Goal: Task Accomplishment & Management: Use online tool/utility

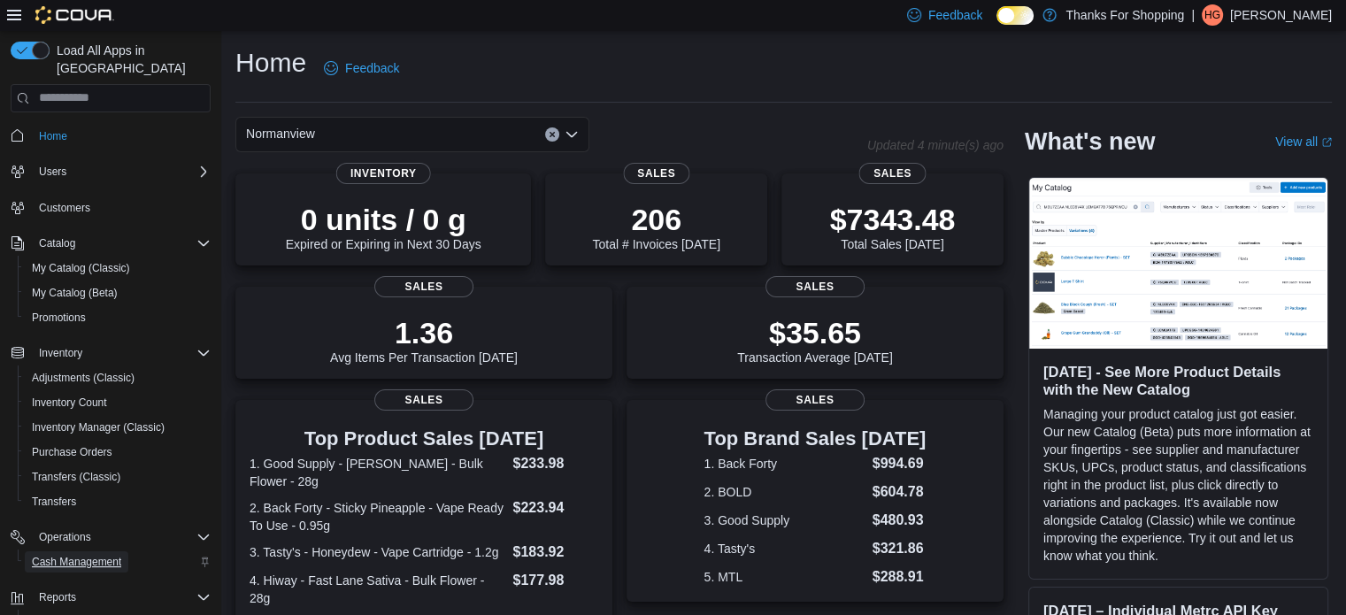
click at [78, 555] on span "Cash Management" at bounding box center [76, 562] width 89 height 14
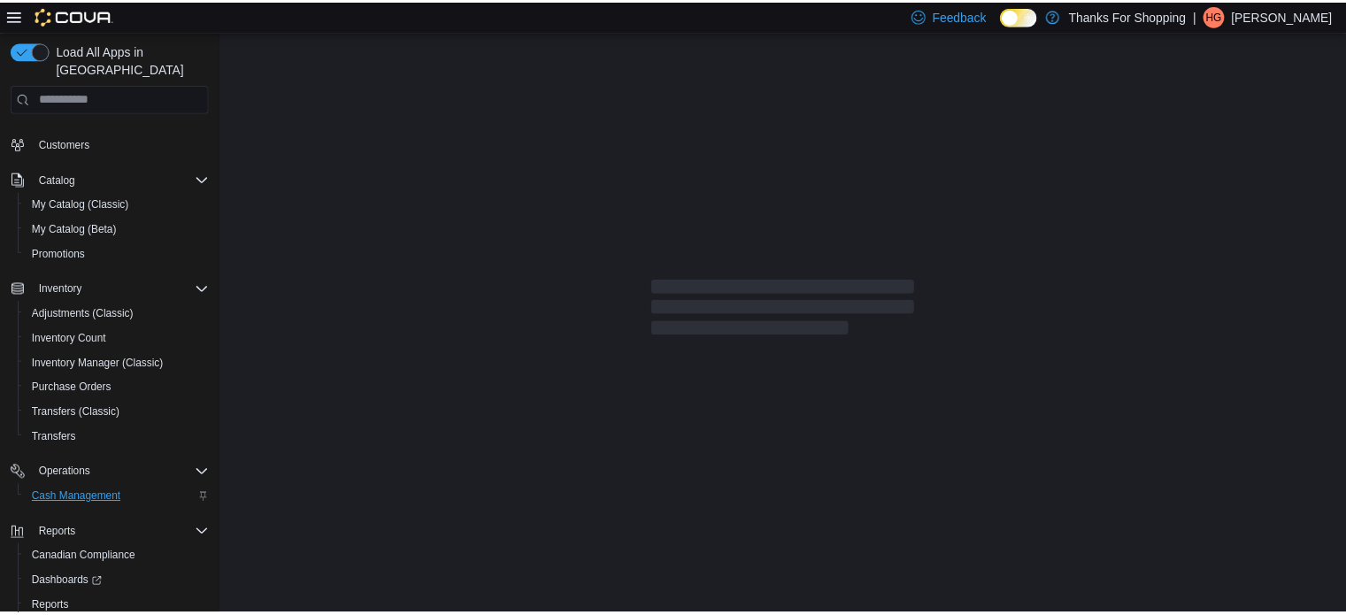
scroll to position [127, 0]
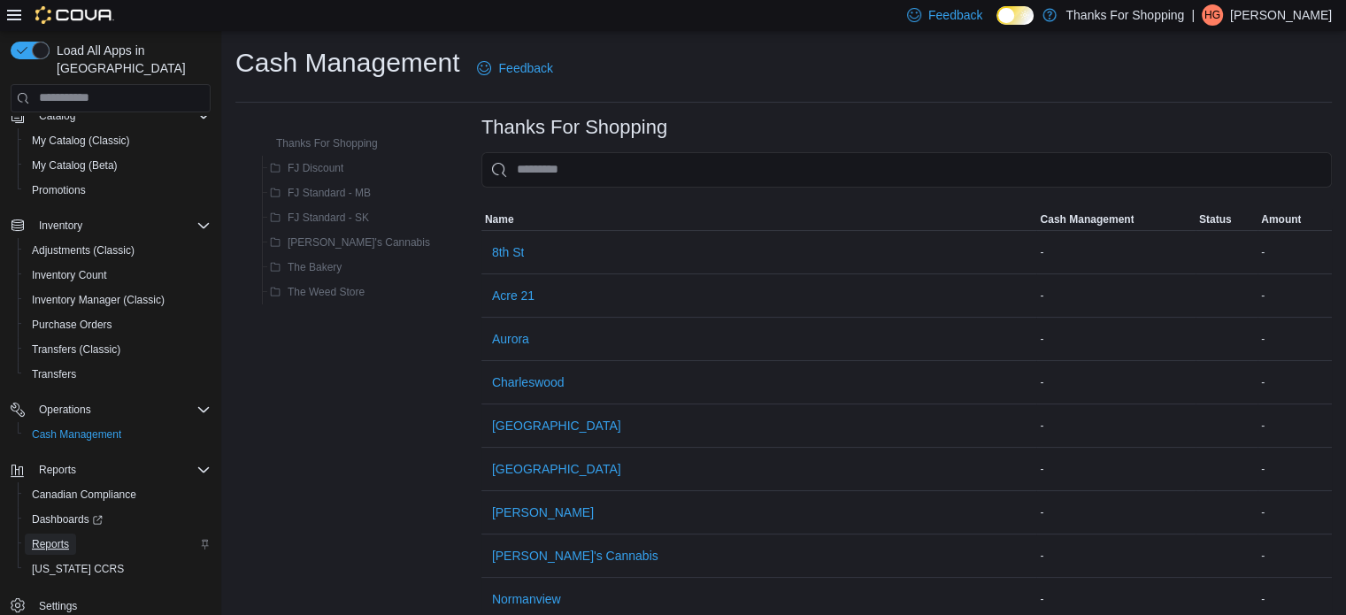
click at [65, 537] on span "Reports" at bounding box center [50, 544] width 37 height 14
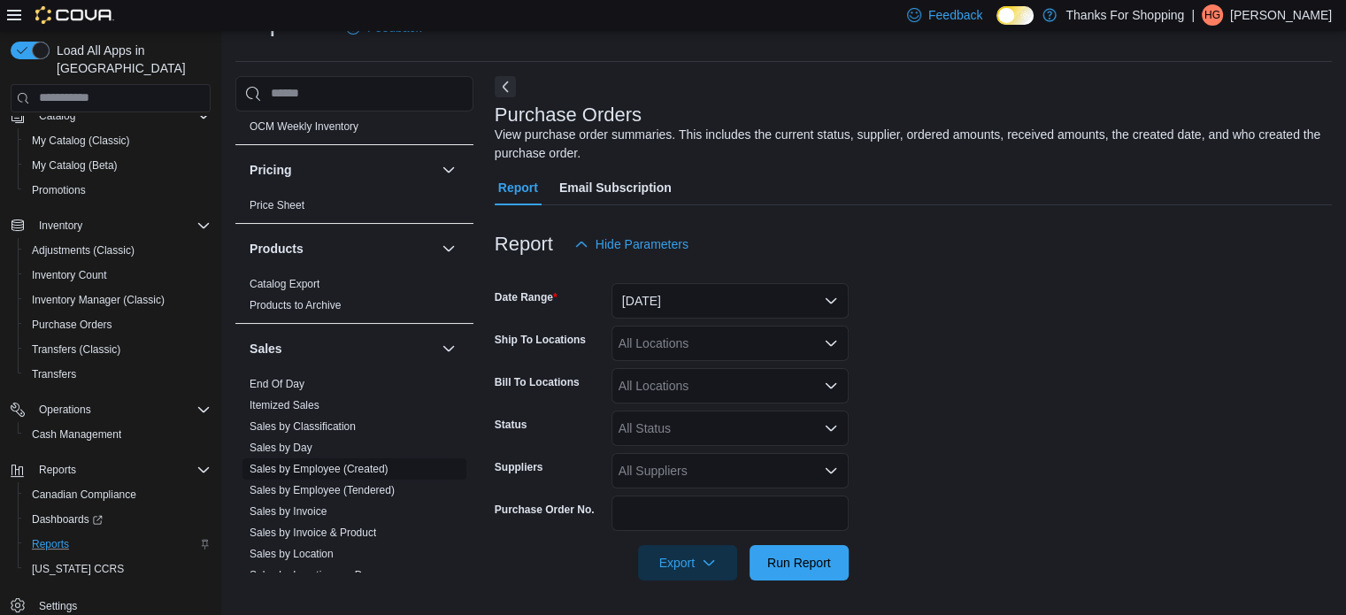
scroll to position [973, 0]
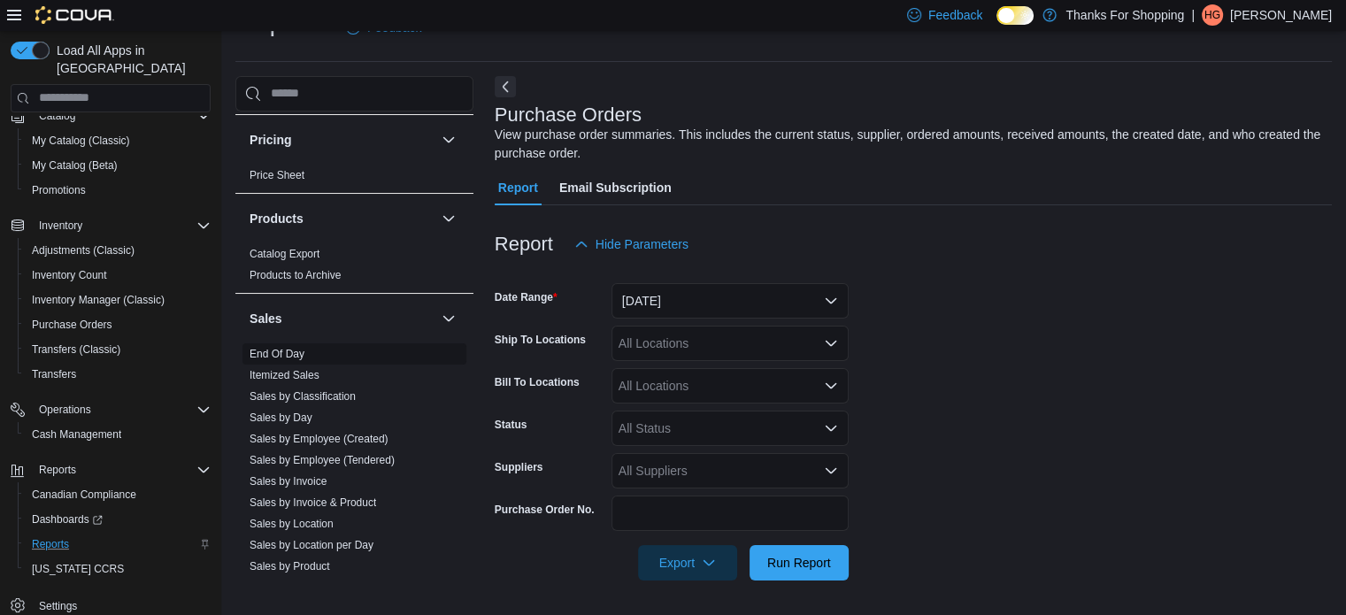
click at [280, 352] on link "End Of Day" at bounding box center [276, 354] width 55 height 12
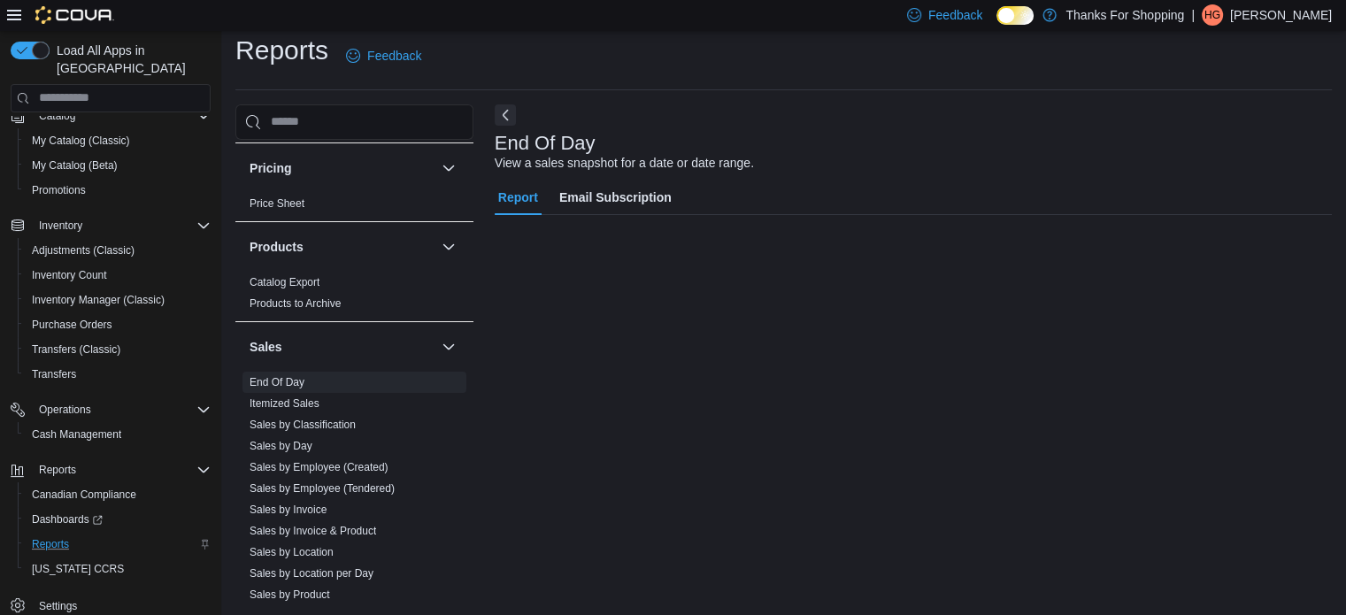
scroll to position [12, 0]
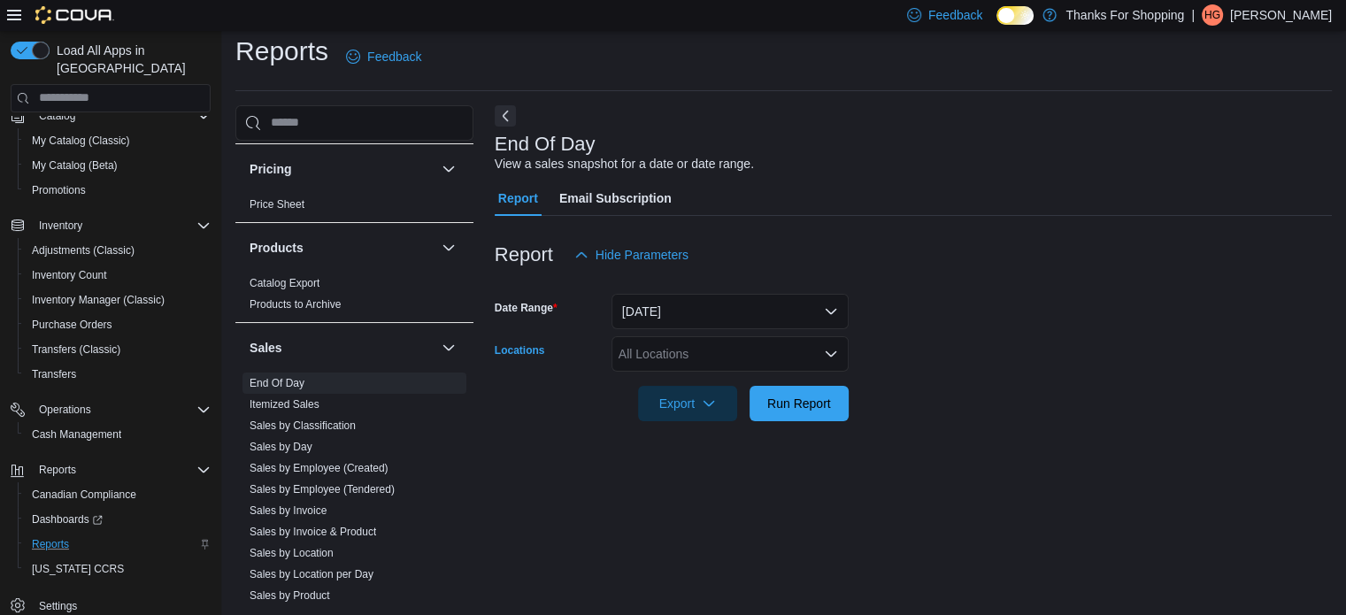
click at [726, 353] on div "All Locations" at bounding box center [729, 353] width 237 height 35
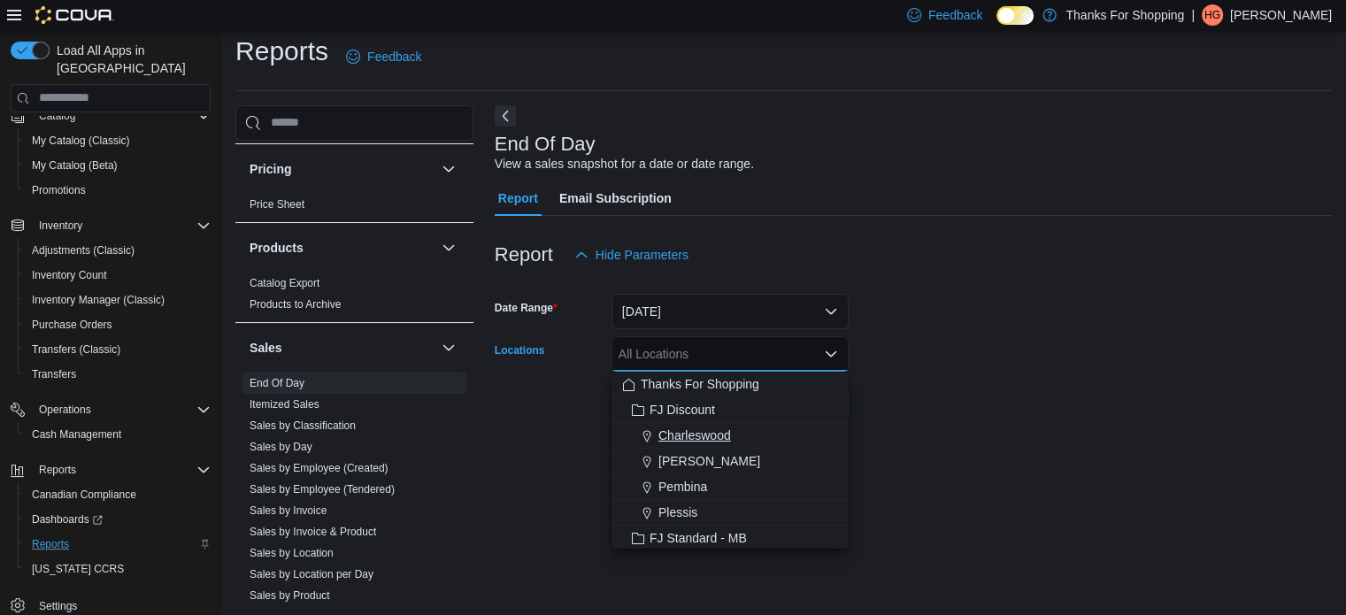
scroll to position [354, 0]
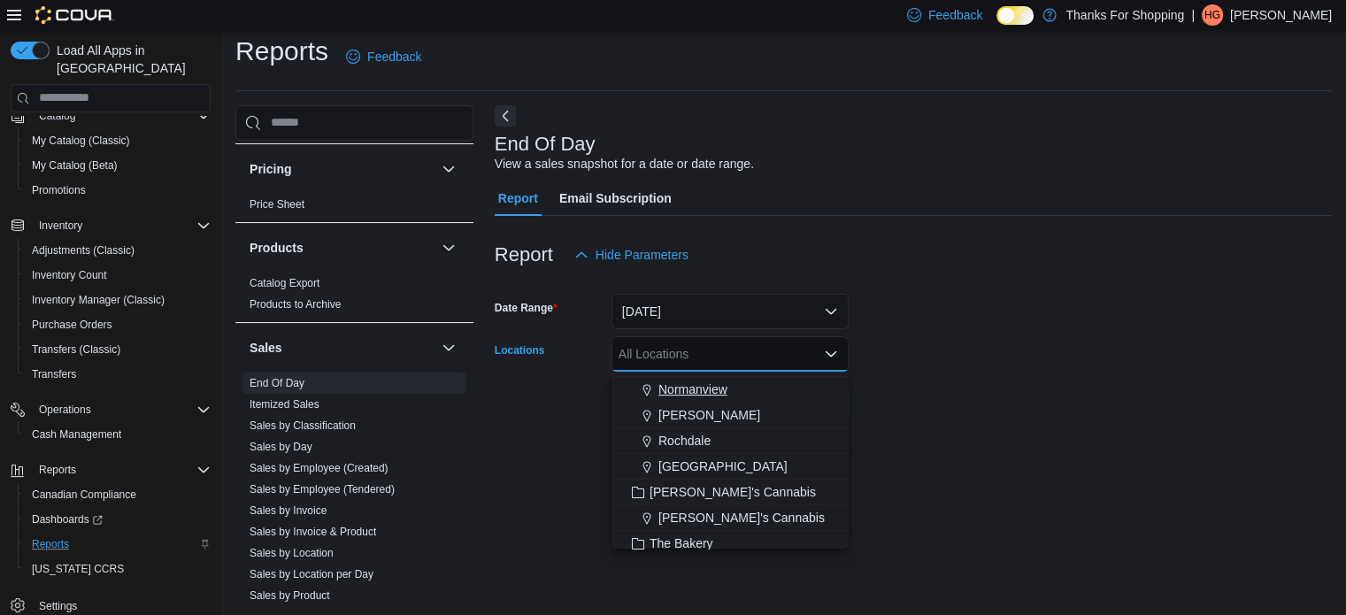
click at [696, 388] on span "Normanview" at bounding box center [692, 389] width 69 height 18
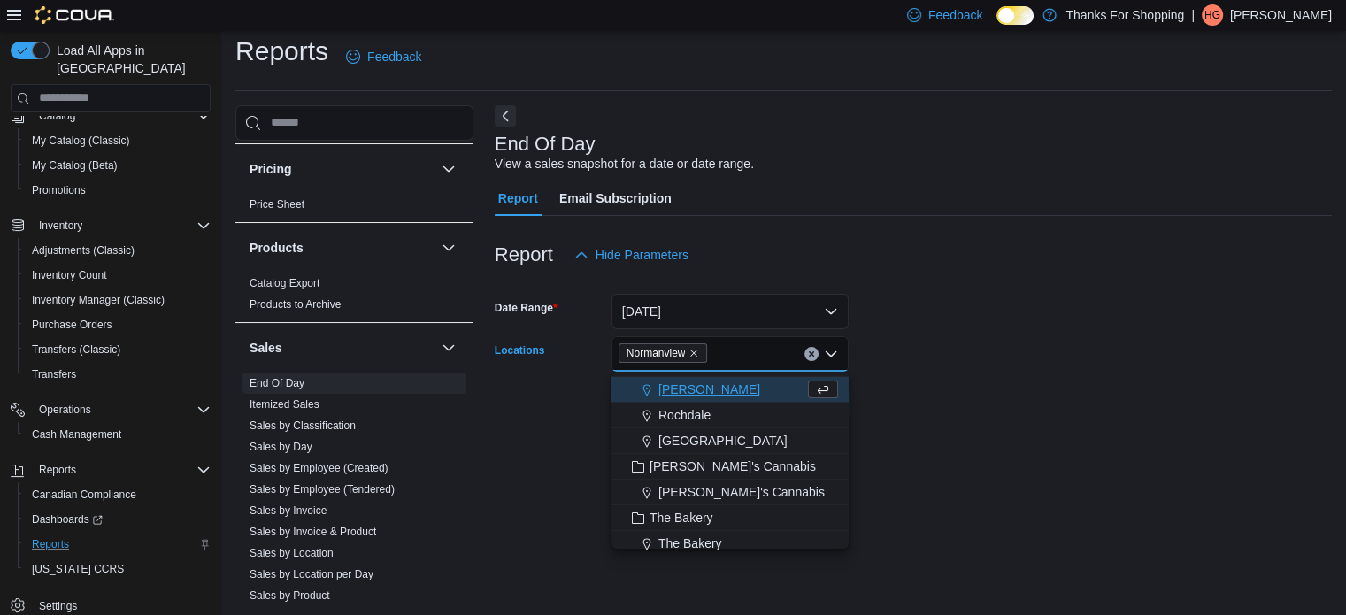
click at [1120, 367] on form "Date Range [DATE] Locations [GEOGRAPHIC_DATA] Combo box. Selected. [GEOGRAPHIC_…" at bounding box center [913, 346] width 837 height 149
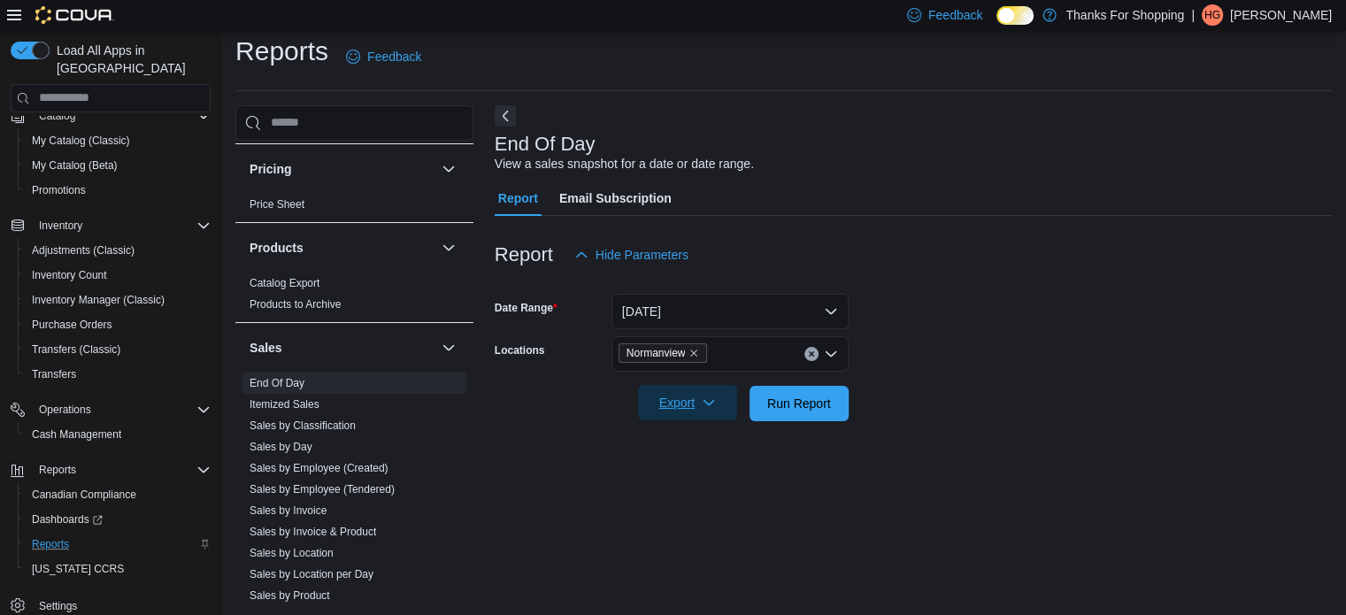
click at [659, 403] on span "Export" at bounding box center [687, 402] width 78 height 35
click at [709, 473] on span "Export to Pdf" at bounding box center [690, 474] width 80 height 14
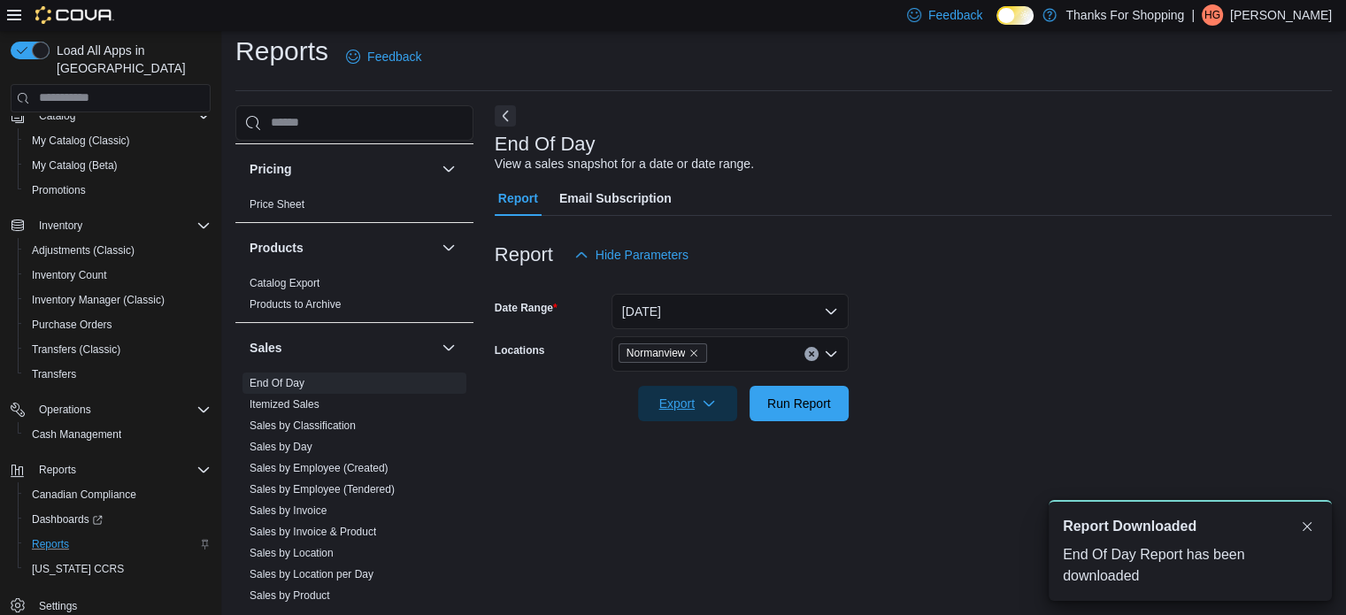
scroll to position [0, 0]
